Goal: Information Seeking & Learning: Find specific fact

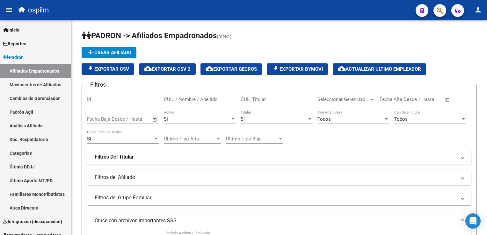
scroll to position [442, 0]
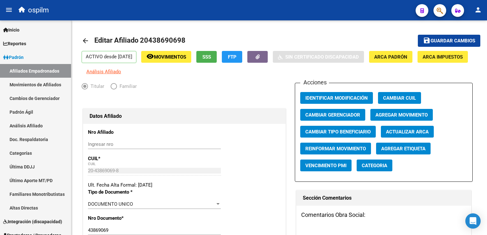
click at [438, 11] on icon "button" at bounding box center [440, 10] width 6 height 7
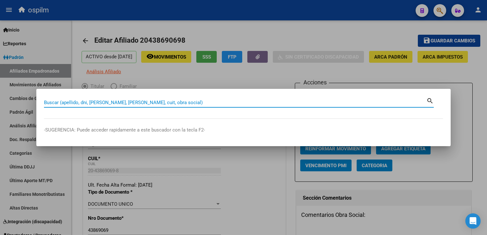
paste input "30-71102704-8"
type input "30711027048"
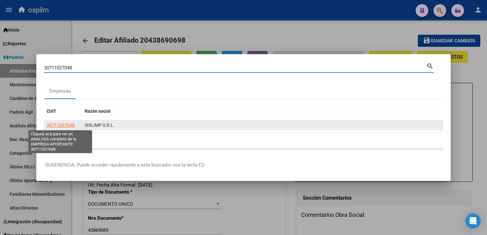
click at [51, 126] on span "30711027048" at bounding box center [61, 125] width 28 height 5
type textarea "30711027048"
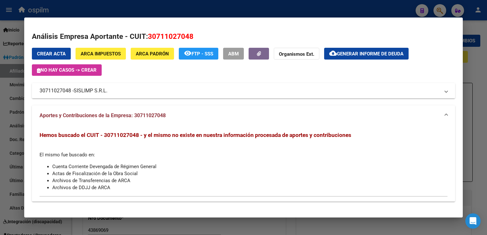
click at [65, 91] on mat-panel-title "30711027048 - SISLIMP S.R.L." at bounding box center [240, 91] width 400 height 8
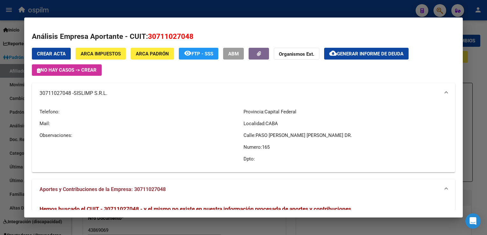
click at [65, 91] on mat-panel-title "30711027048 - SISLIMP S.R.L." at bounding box center [240, 94] width 400 height 8
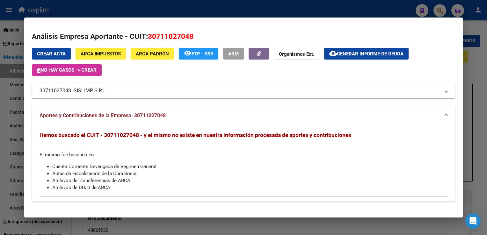
click at [475, 57] on div at bounding box center [243, 117] width 487 height 235
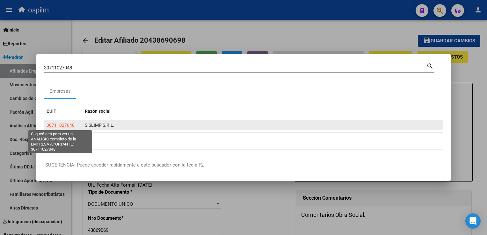
click at [57, 124] on span "30711027048" at bounding box center [61, 125] width 28 height 5
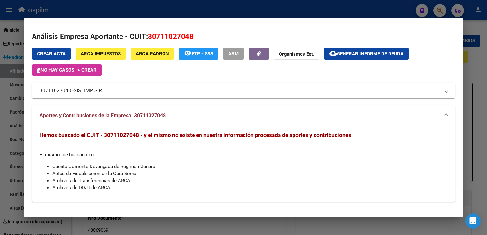
click at [189, 14] on div at bounding box center [243, 117] width 487 height 235
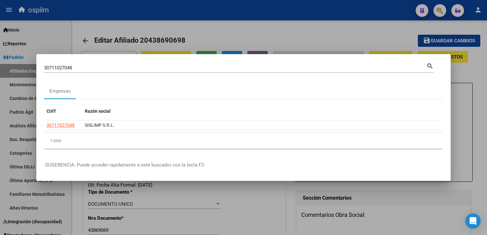
click at [191, 27] on div at bounding box center [243, 117] width 487 height 235
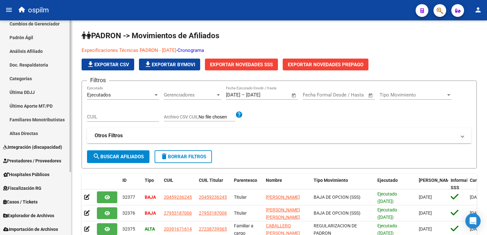
scroll to position [79, 0]
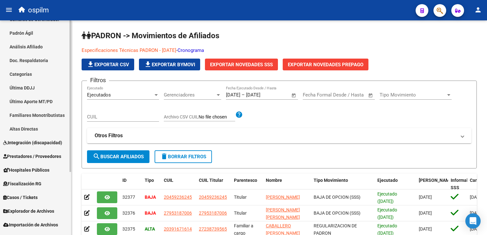
click at [68, 117] on div "Firma Express Inicio Calendario SSS Instructivos Contacto OS Reportes Ingresos …" at bounding box center [36, 93] width 73 height 304
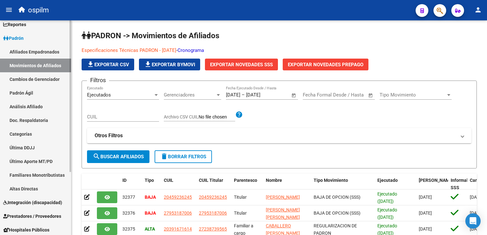
scroll to position [0, 0]
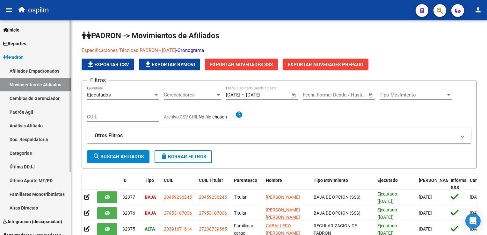
click at [87, 47] on mat-sidenav-container "Firma Express Inicio Calendario SSS Instructivos Contacto OS Reportes Ingresos …" at bounding box center [243, 127] width 487 height 215
click at [24, 45] on span "Reportes" at bounding box center [14, 43] width 23 height 7
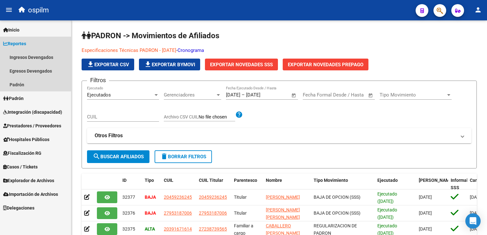
click at [24, 45] on span "Reportes" at bounding box center [14, 43] width 23 height 7
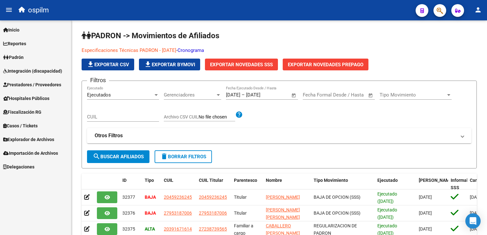
click at [18, 57] on span "Padrón" at bounding box center [13, 57] width 20 height 7
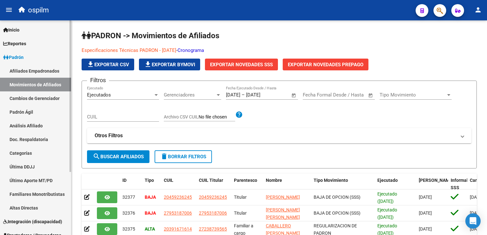
click at [18, 57] on span "Padrón" at bounding box center [13, 57] width 20 height 7
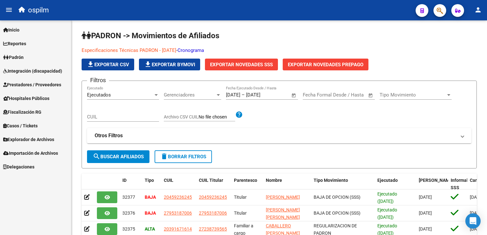
click at [33, 115] on span "Fiscalización RG" at bounding box center [22, 112] width 38 height 7
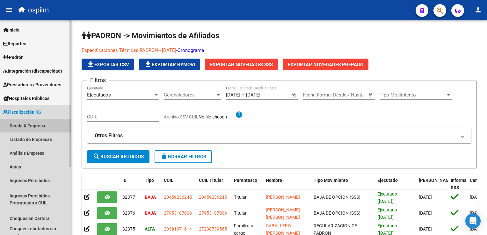
click at [31, 126] on link "Deuda X Empresa" at bounding box center [35, 126] width 71 height 14
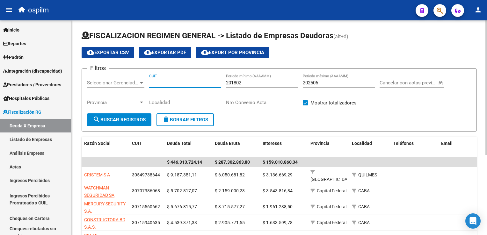
paste input "30-71102704-8"
type input "30-71102704-8"
click at [125, 122] on button "search Buscar Registros" at bounding box center [119, 120] width 64 height 13
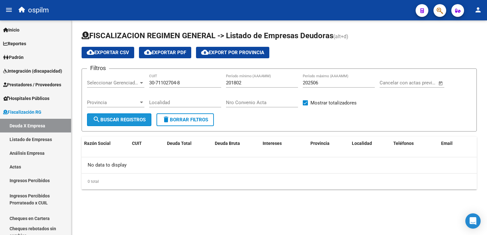
click at [107, 117] on span "search Buscar Registros" at bounding box center [119, 120] width 53 height 6
click at [30, 156] on link "Análisis Empresa" at bounding box center [35, 153] width 71 height 14
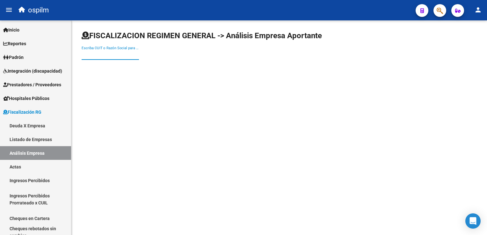
paste input "30711027048"
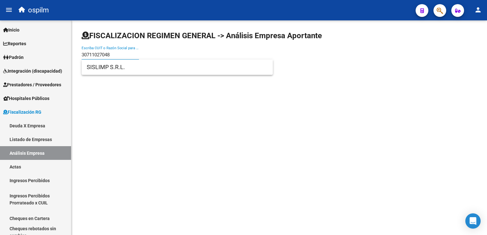
type input "30711027048"
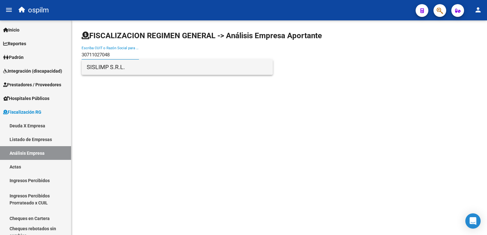
click at [115, 66] on span "SISLIMP S.R.L." at bounding box center [177, 67] width 181 height 15
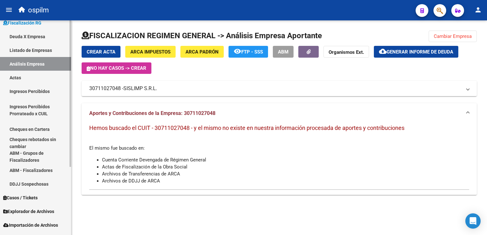
scroll to position [91, 0]
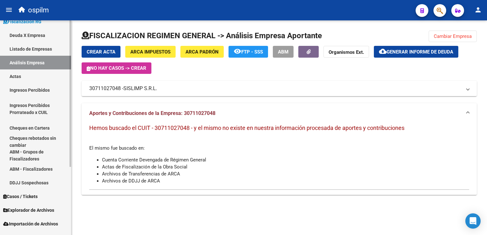
click at [69, 198] on div "Firma Express Inicio Calendario SSS Instructivos Contacto OS Reportes Ingresos …" at bounding box center [36, 87] width 73 height 315
click at [69, 199] on link "Casos / Tickets" at bounding box center [35, 197] width 71 height 14
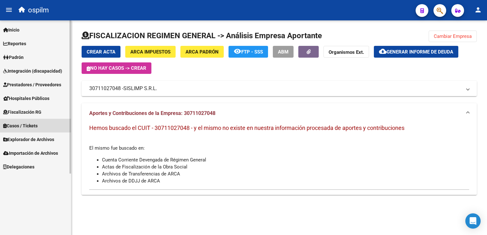
scroll to position [0, 0]
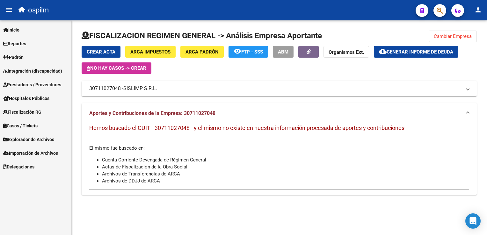
click at [24, 113] on span "Fiscalización RG" at bounding box center [22, 112] width 38 height 7
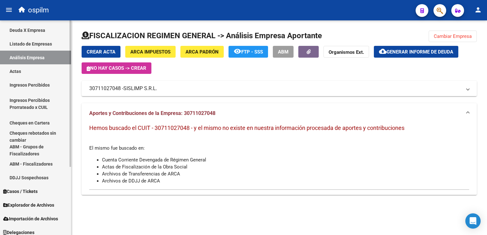
scroll to position [97, 0]
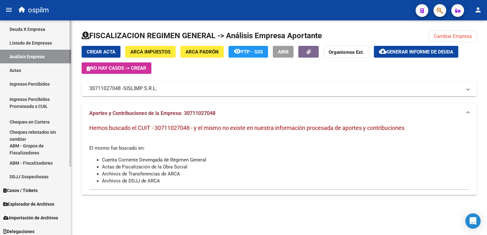
click at [69, 197] on div "Firma Express Inicio Calendario SSS Instructivos Contacto OS Reportes Ingresos …" at bounding box center [36, 81] width 73 height 315
click at [34, 162] on link "ABM - Fiscalizadores" at bounding box center [35, 163] width 71 height 14
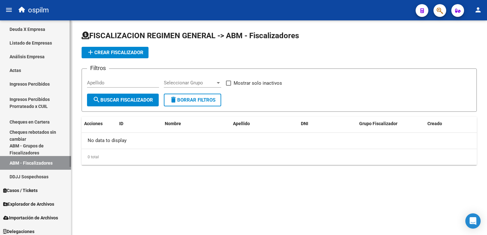
click at [27, 146] on link "ABM - Grupos de Fiscalizadores" at bounding box center [35, 150] width 71 height 14
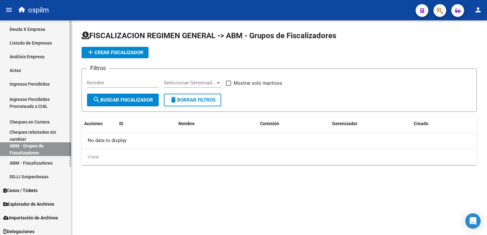
click at [29, 136] on link "Cheques rebotados sin cambiar" at bounding box center [35, 136] width 71 height 14
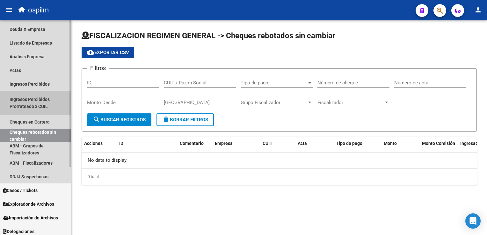
click at [26, 99] on link "Ingresos Percibidos Prorrateado x CUIL" at bounding box center [35, 103] width 71 height 24
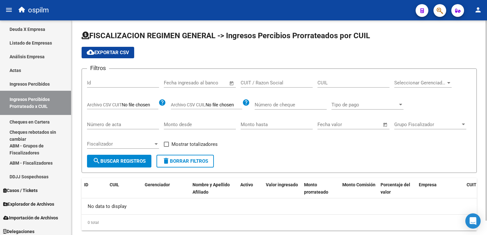
scroll to position [15, 0]
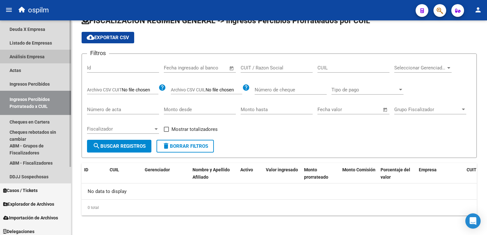
click at [31, 56] on link "Análisis Empresa" at bounding box center [35, 57] width 71 height 14
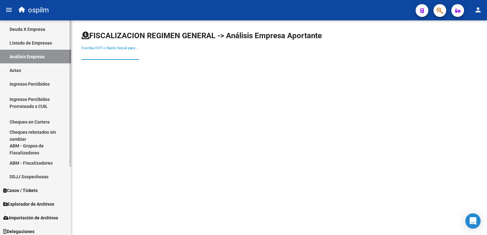
drag, startPoint x: 92, startPoint y: 57, endPoint x: 36, endPoint y: 47, distance: 57.1
click at [36, 47] on link "Listado de Empresas" at bounding box center [35, 43] width 71 height 14
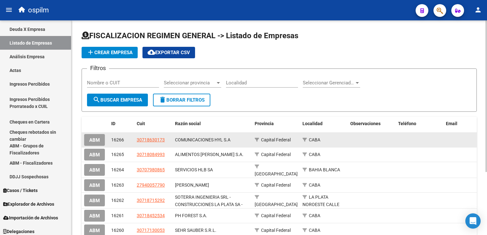
scroll to position [89, 0]
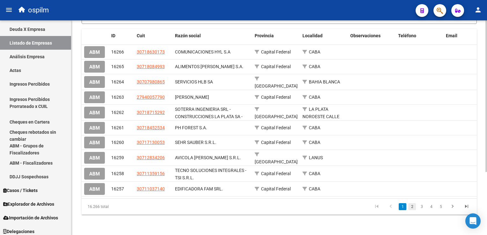
click at [410, 207] on link "2" at bounding box center [413, 207] width 8 height 7
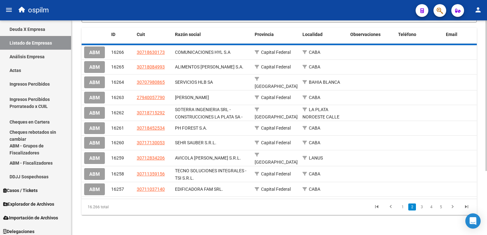
scroll to position [88, 0]
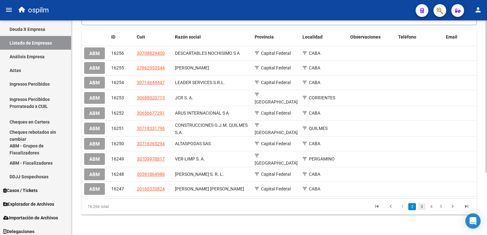
click at [420, 206] on link "3" at bounding box center [422, 207] width 8 height 7
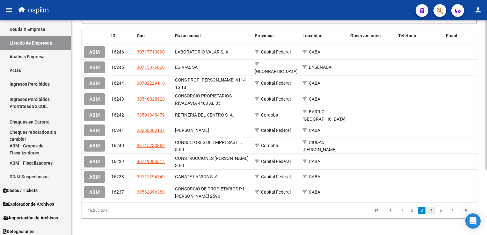
click at [434, 212] on link "4" at bounding box center [432, 210] width 8 height 7
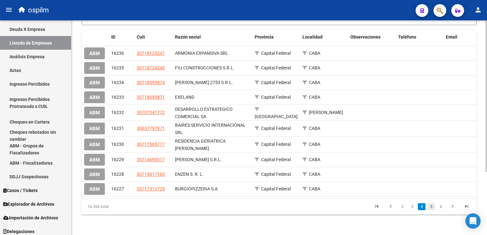
click at [433, 206] on link "5" at bounding box center [432, 207] width 8 height 7
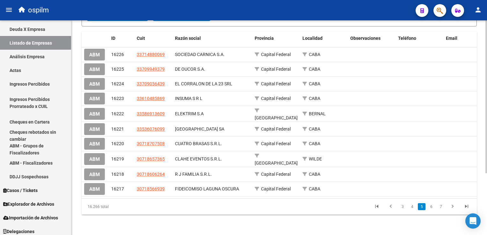
scroll to position [87, 0]
click at [431, 206] on link "6" at bounding box center [432, 207] width 8 height 7
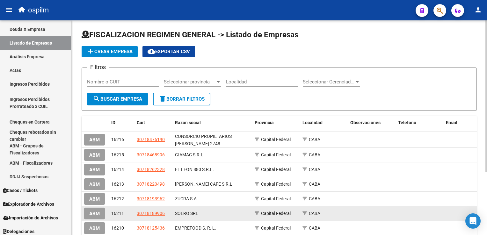
scroll to position [0, 0]
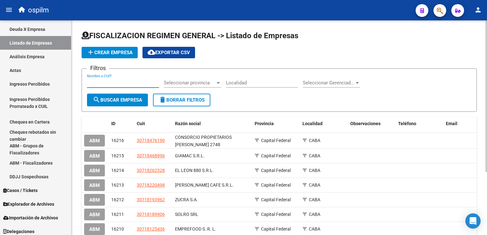
paste input "30711027048"
type input "30711027048"
click at [111, 97] on span "search Buscar Empresa" at bounding box center [117, 100] width 49 height 6
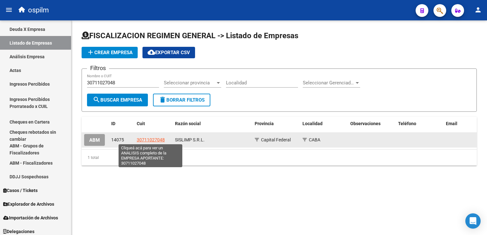
click at [142, 137] on span "30711027048" at bounding box center [151, 139] width 28 height 5
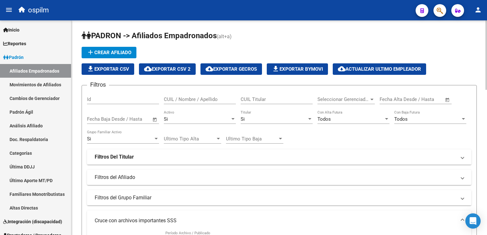
scroll to position [442, 0]
